Goal: Task Accomplishment & Management: Use online tool/utility

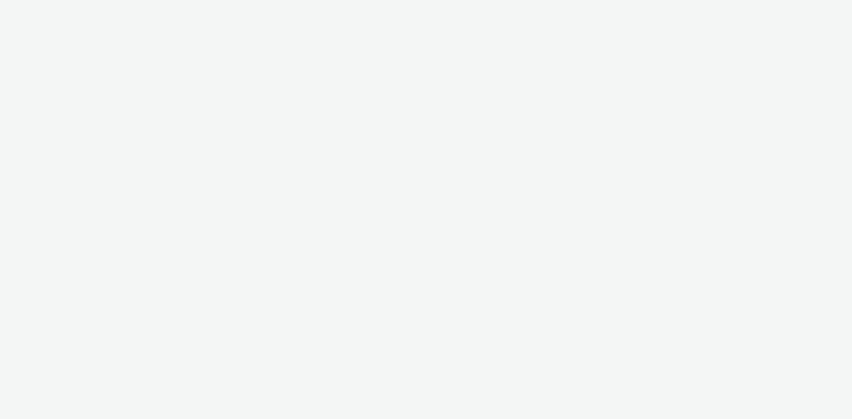
select select "7fb9550f-447d-4af1-9e6b-7fa31f96a92f"
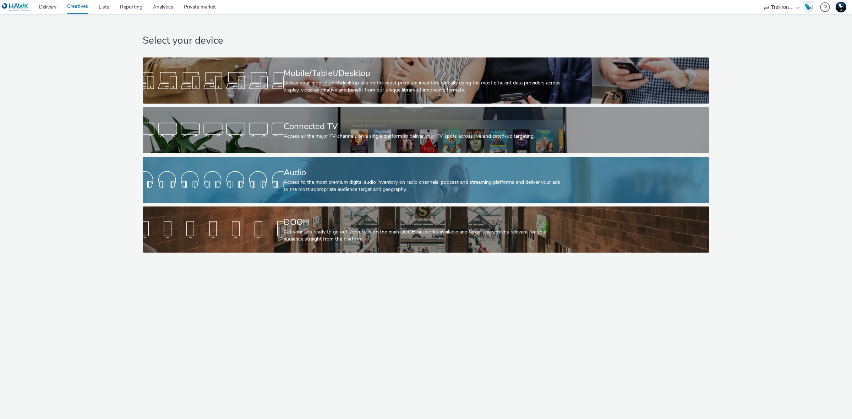
click at [372, 187] on div "Access to the most premium digital audio inventory on radio channels, podcast a…" at bounding box center [425, 186] width 282 height 15
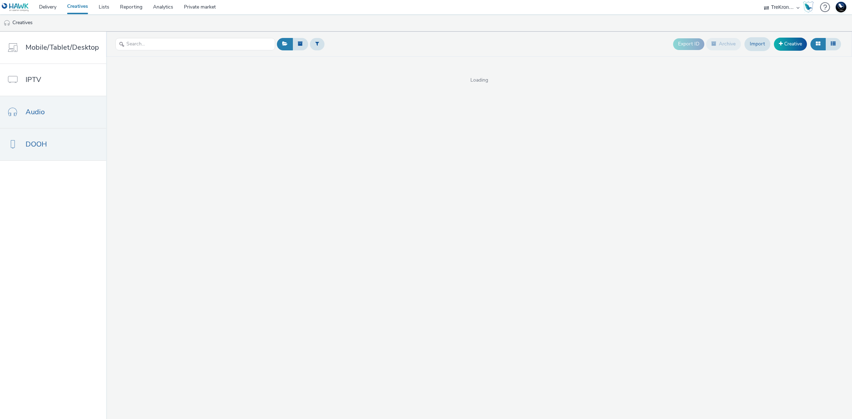
click at [68, 141] on link "DOOH" at bounding box center [53, 145] width 106 height 32
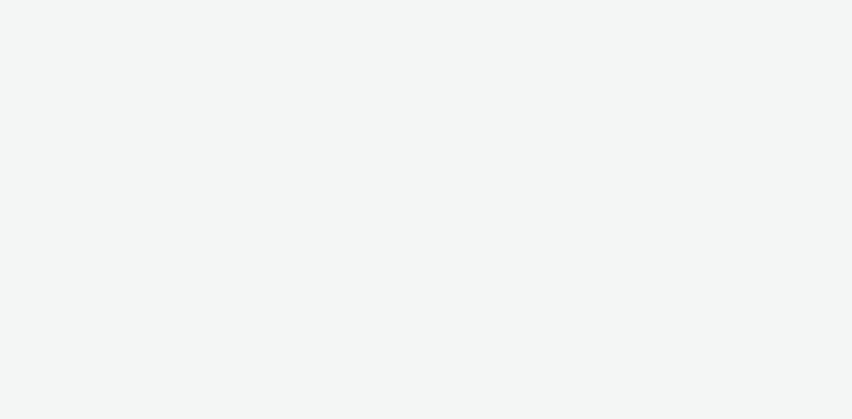
select select "7fb9550f-447d-4af1-9e6b-7fa31f96a92f"
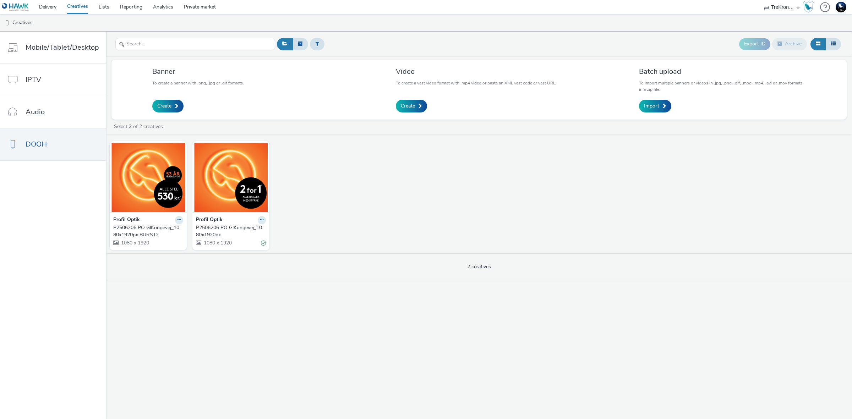
click at [126, 232] on div "P2506206 PO GlKongevej_1080x1920px BURST2" at bounding box center [146, 231] width 67 height 15
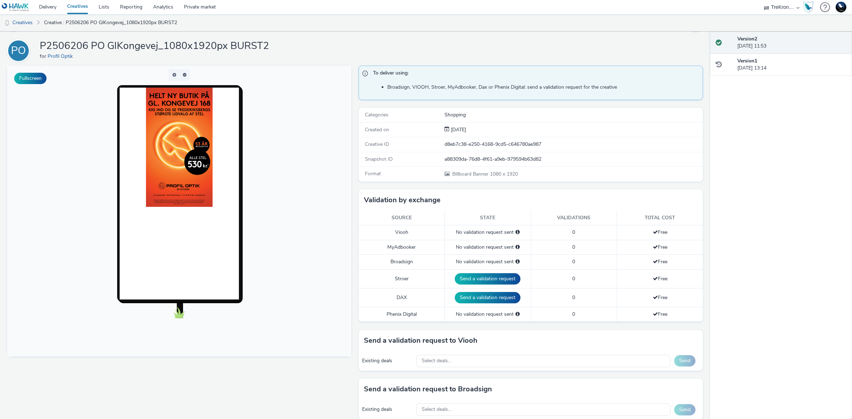
scroll to position [89, 0]
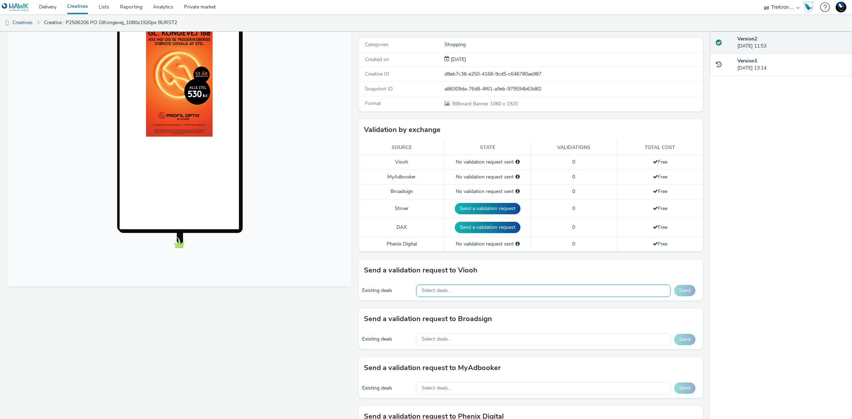
click at [532, 289] on div "Select deals..." at bounding box center [543, 291] width 255 height 12
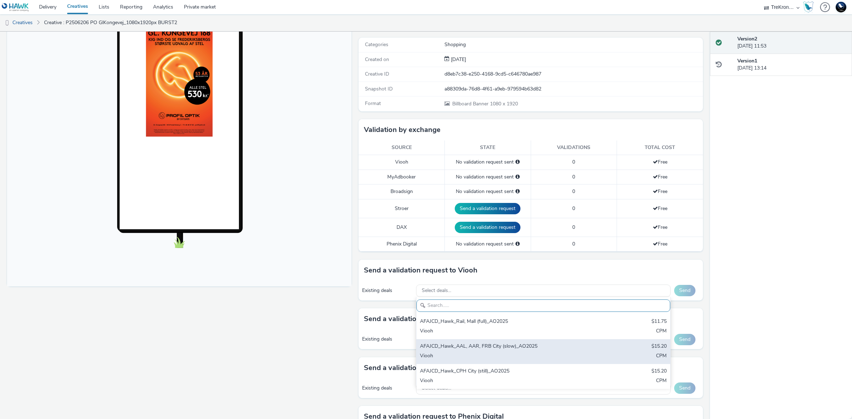
click at [545, 350] on div "AFAJCD_Hawk_AAL, AAR, FRB City (slow)_AO2025" at bounding box center [501, 347] width 163 height 8
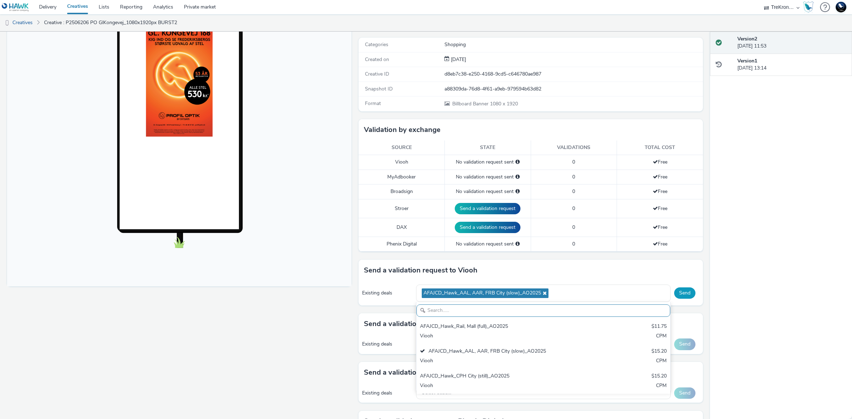
click at [679, 293] on button "Send" at bounding box center [685, 293] width 21 height 11
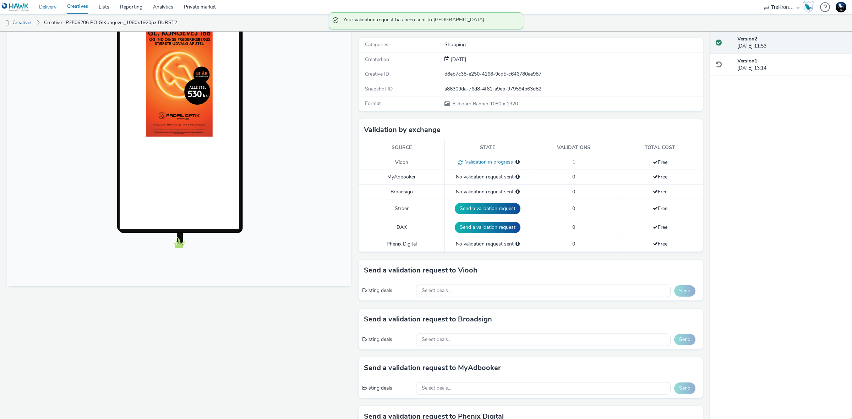
click at [51, 6] on link "Delivery" at bounding box center [48, 7] width 28 height 14
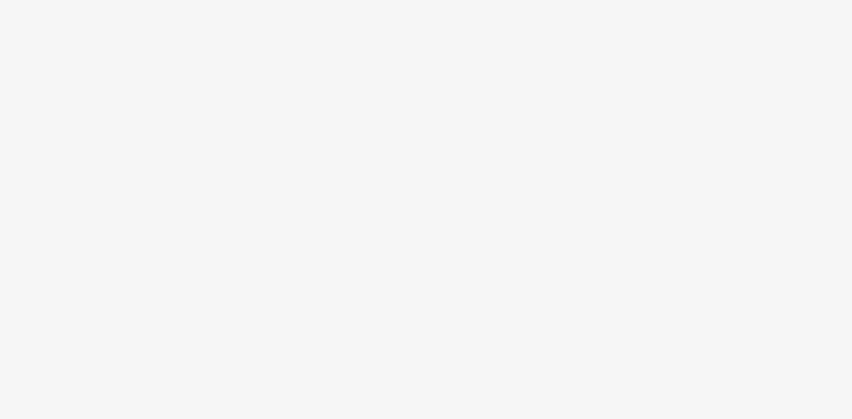
select select "d57a0b46-ef33-4938-977b-e6d07593e41f"
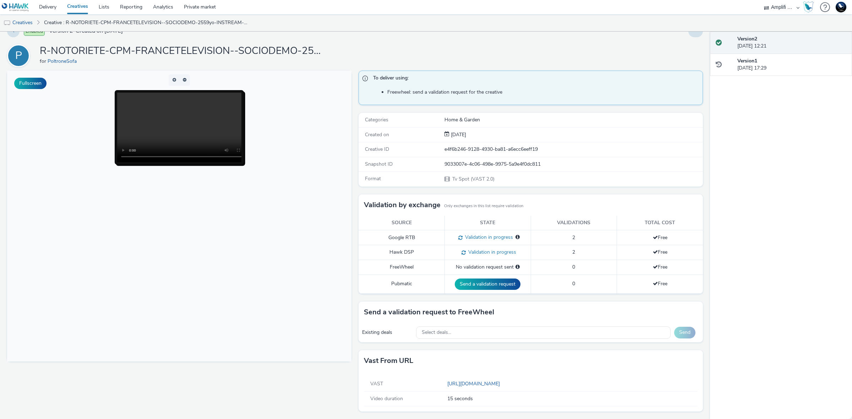
scroll to position [15, 0]
click at [549, 334] on div "Select deals..." at bounding box center [543, 332] width 255 height 12
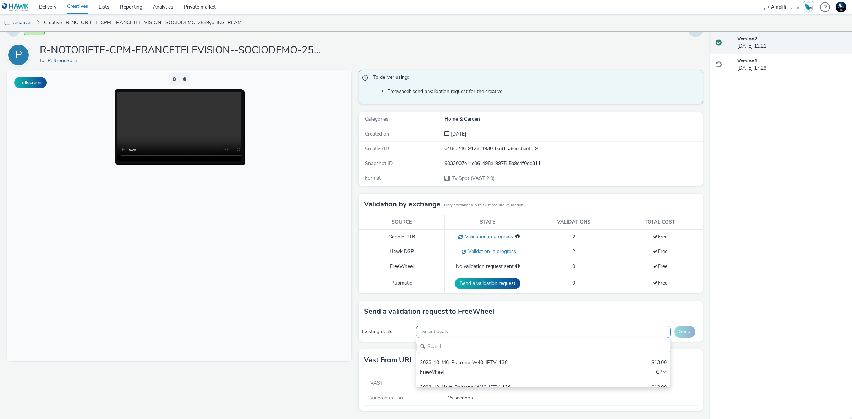
scroll to position [0, 0]
type input "FTP4059585136"
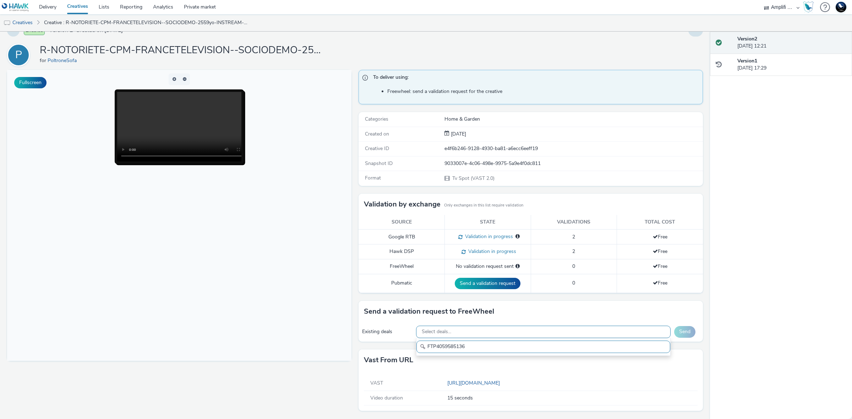
click at [572, 331] on div "Select deals..." at bounding box center [543, 332] width 255 height 12
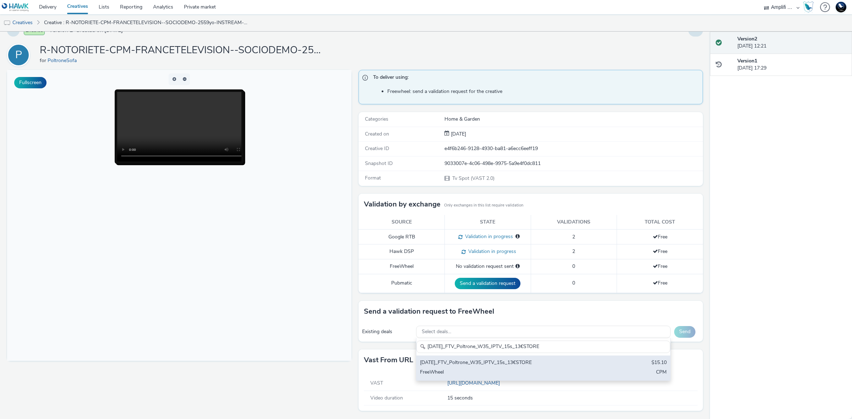
type input "2025-08-27_FTV_Poltrone_W35_IPTV_15s_13€STORE"
click at [596, 377] on div "2025-08-27_FTV_Poltrone_W35_IPTV_15s_13€STORE $15.10 FreeWheel CPM" at bounding box center [544, 368] width 254 height 25
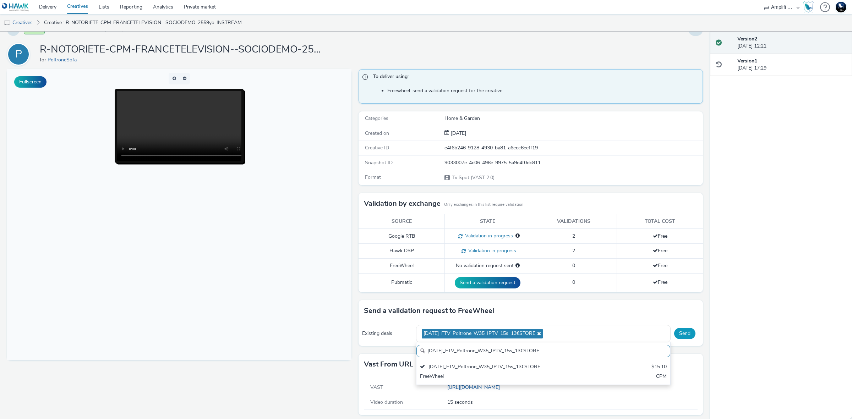
click at [679, 334] on button "Send" at bounding box center [685, 333] width 21 height 11
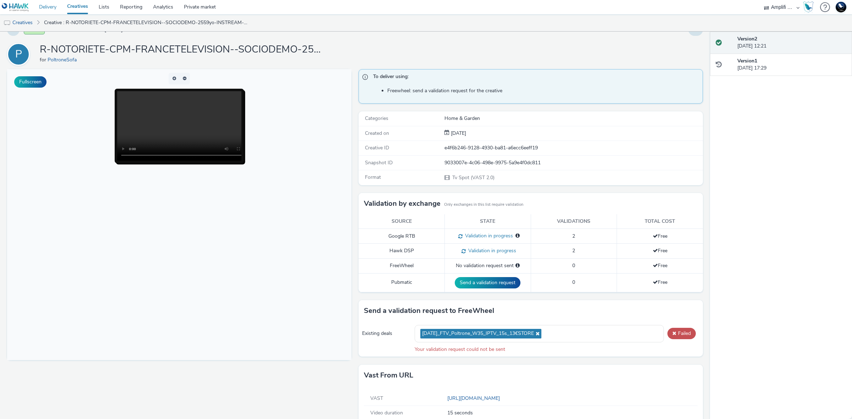
click at [48, 6] on link "Delivery" at bounding box center [48, 7] width 28 height 14
